Goal: Navigation & Orientation: Find specific page/section

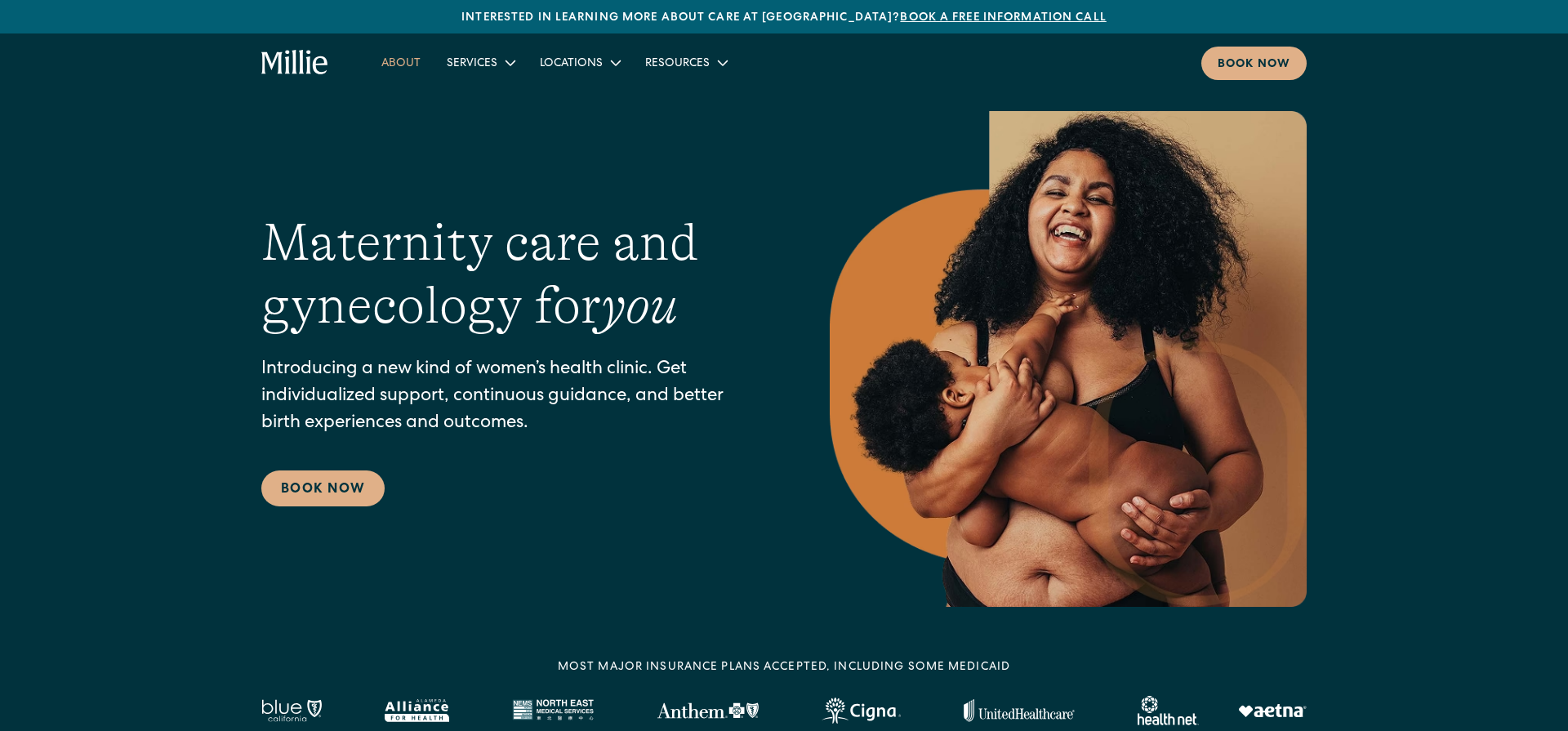
click at [393, 53] on link "About" at bounding box center [401, 63] width 65 height 27
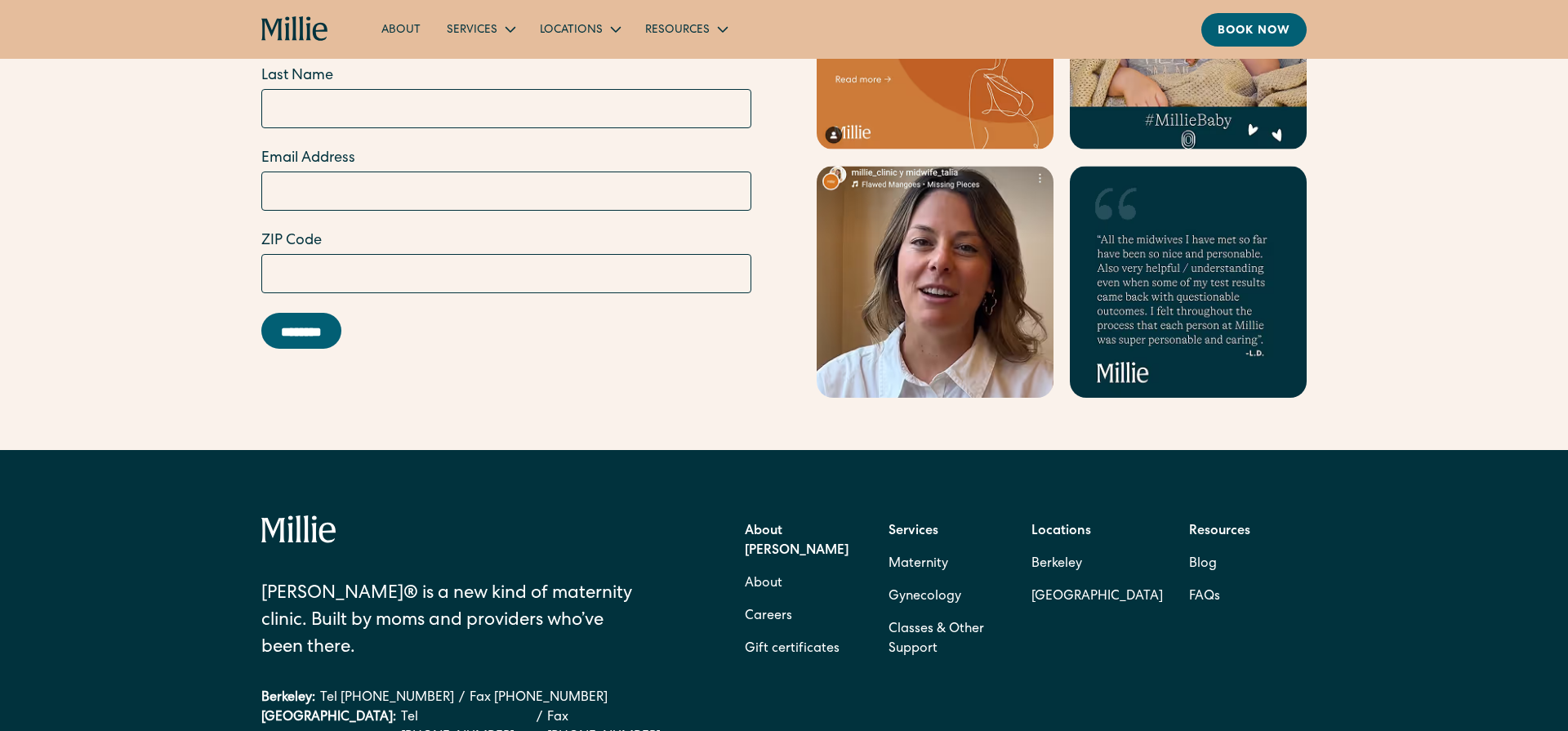
scroll to position [4987, 0]
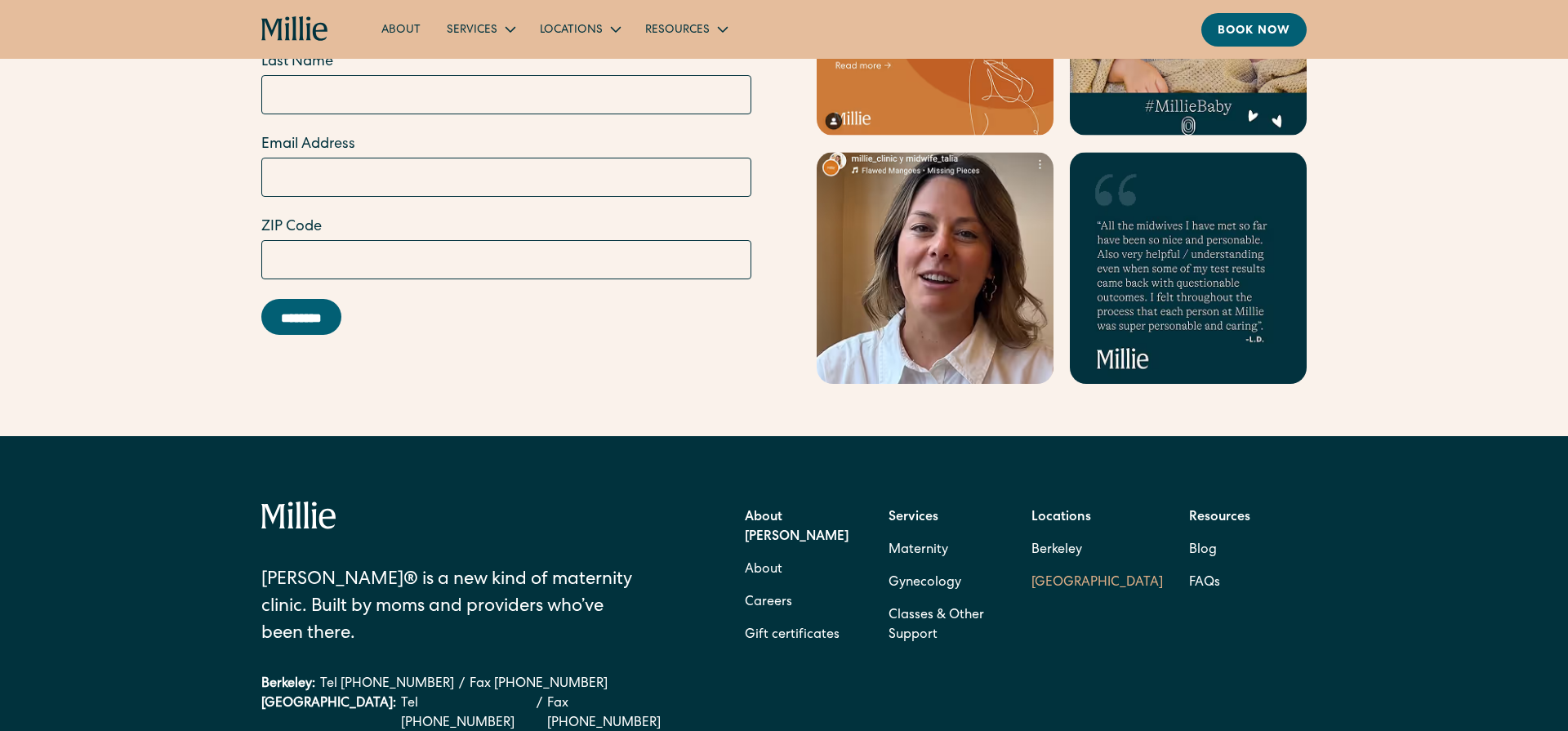
click at [1056, 567] on link "[GEOGRAPHIC_DATA]" at bounding box center [1096, 583] width 131 height 33
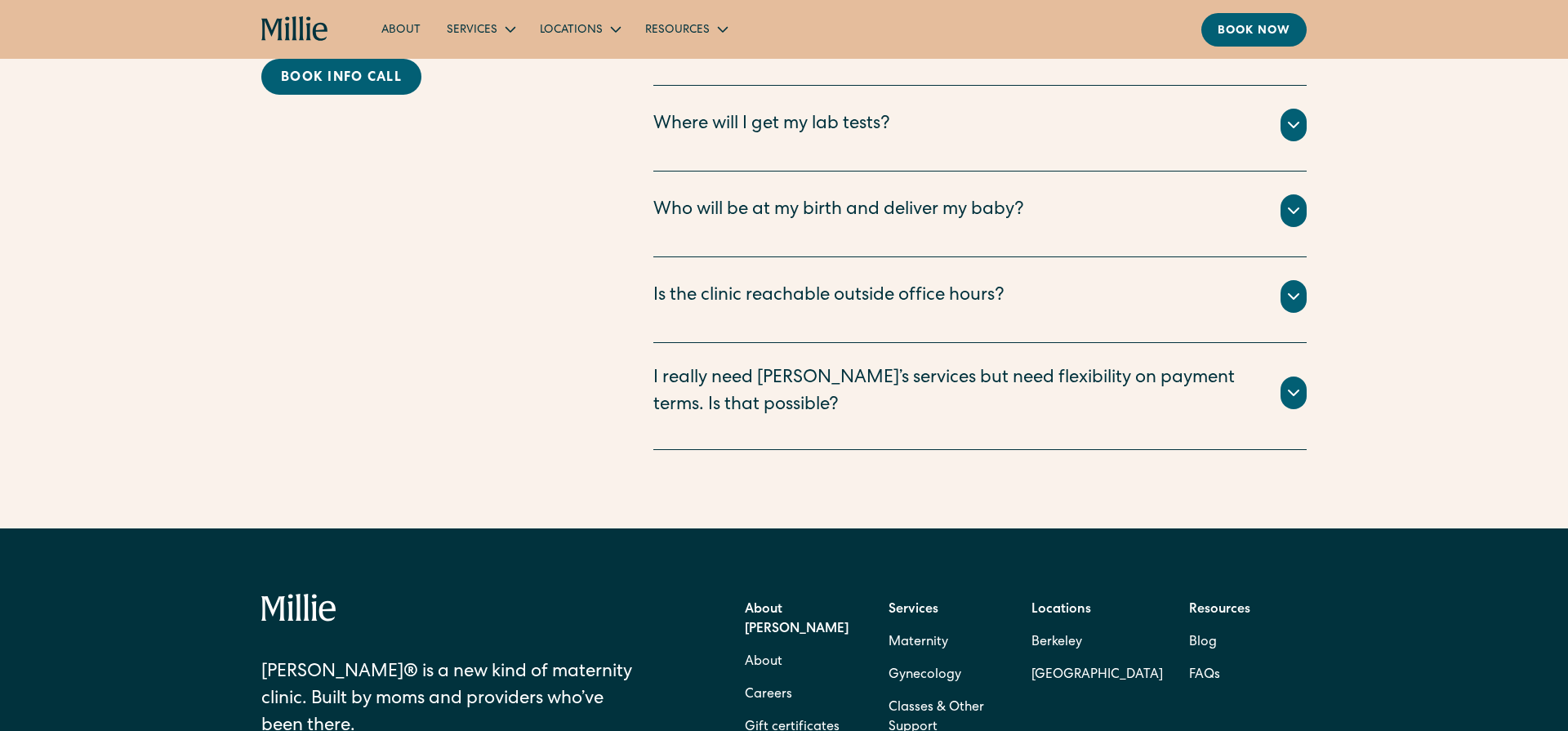
scroll to position [3895, 0]
